Goal: Find specific page/section

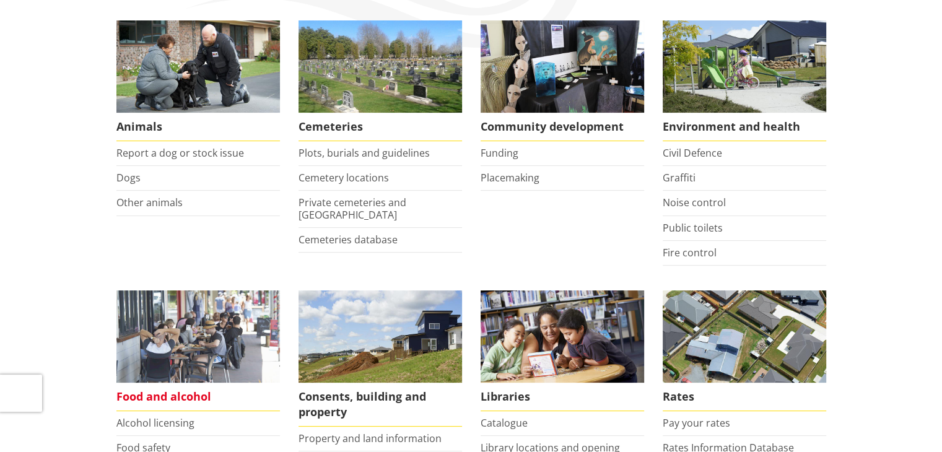
scroll to position [433, 0]
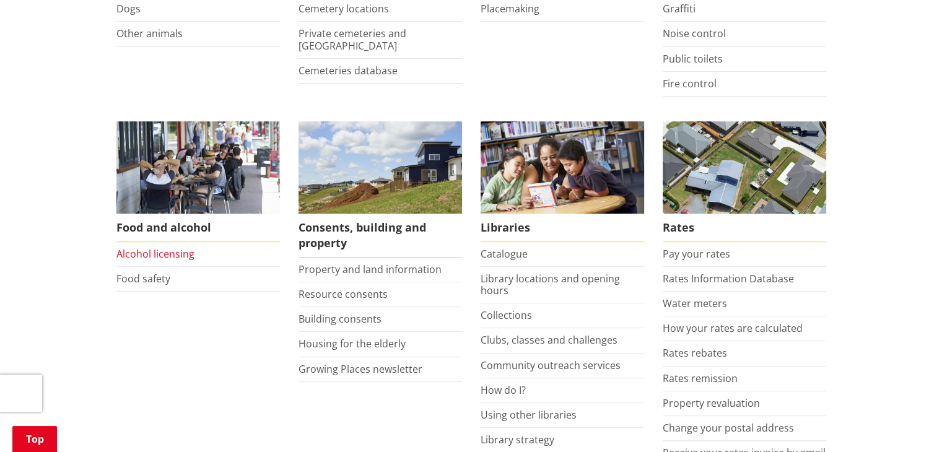
click at [159, 250] on link "Alcohol licensing" at bounding box center [155, 254] width 78 height 14
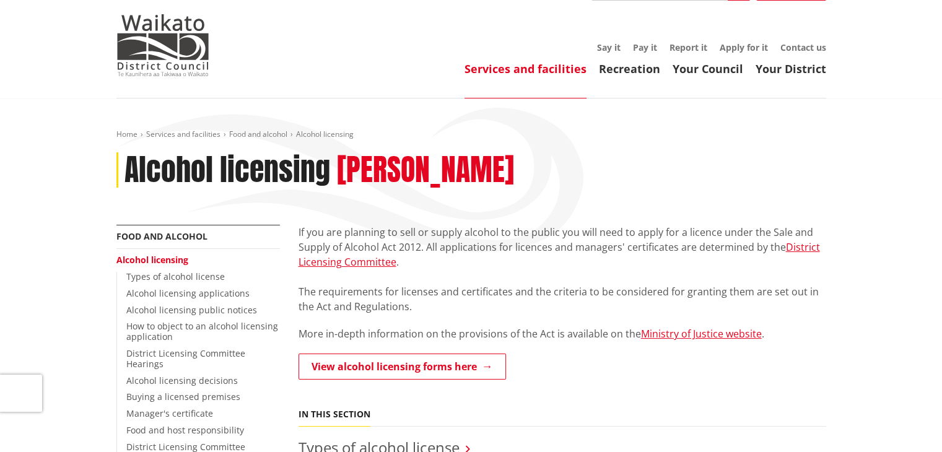
scroll to position [62, 0]
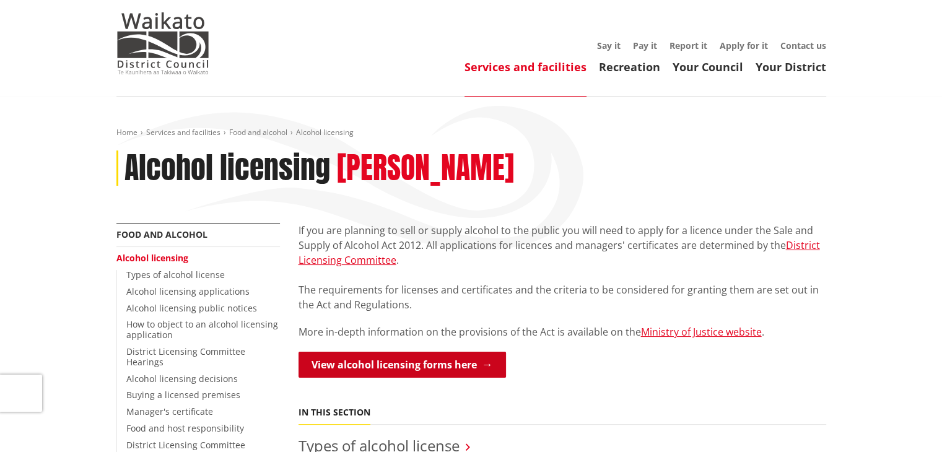
click at [416, 362] on link "View alcohol licensing forms here" at bounding box center [401, 365] width 207 height 26
